Goal: Information Seeking & Learning: Find contact information

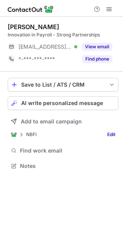
scroll to position [160, 123]
click at [92, 64] on div "Find phone" at bounding box center [94, 59] width 35 height 12
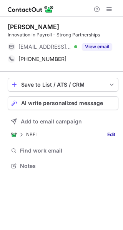
scroll to position [160, 123]
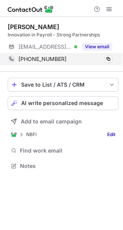
scroll to position [160, 123]
